Goal: Task Accomplishment & Management: Complete application form

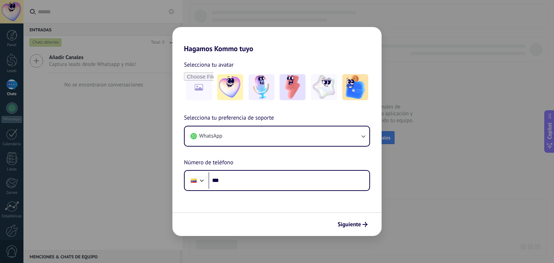
click at [355, 216] on div "Siguiente" at bounding box center [277, 225] width 209 height 24
click at [358, 228] on button "Siguiente" at bounding box center [353, 225] width 36 height 12
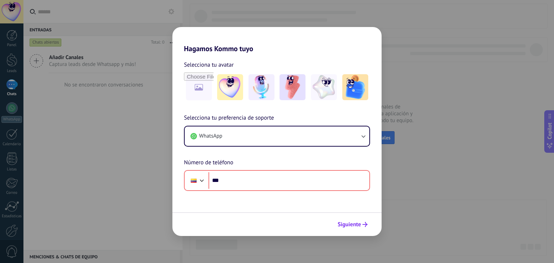
click at [355, 230] on button "Siguiente" at bounding box center [353, 225] width 36 height 12
click at [126, 57] on div "Hagamos Kommo tuyo Selecciona tu avatar Selecciona tu preferencia de soporte Wh…" at bounding box center [277, 131] width 554 height 263
click at [105, 73] on div "Hagamos Kommo tuyo Selecciona tu avatar Selecciona tu preferencia de soporte Wh…" at bounding box center [277, 131] width 554 height 263
click at [95, 231] on div "Hagamos Kommo tuyo Selecciona tu avatar Selecciona tu preferencia de soporte Wh…" at bounding box center [277, 131] width 554 height 263
click at [361, 229] on button "Siguiente" at bounding box center [353, 225] width 36 height 12
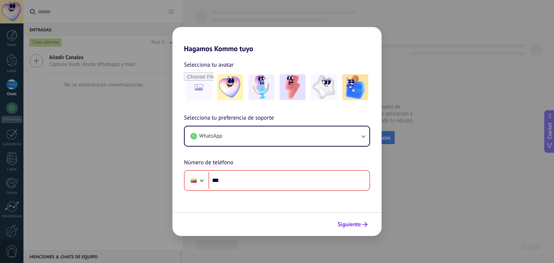
click at [361, 229] on button "Siguiente" at bounding box center [353, 225] width 36 height 12
